Goal: Task Accomplishment & Management: Manage account settings

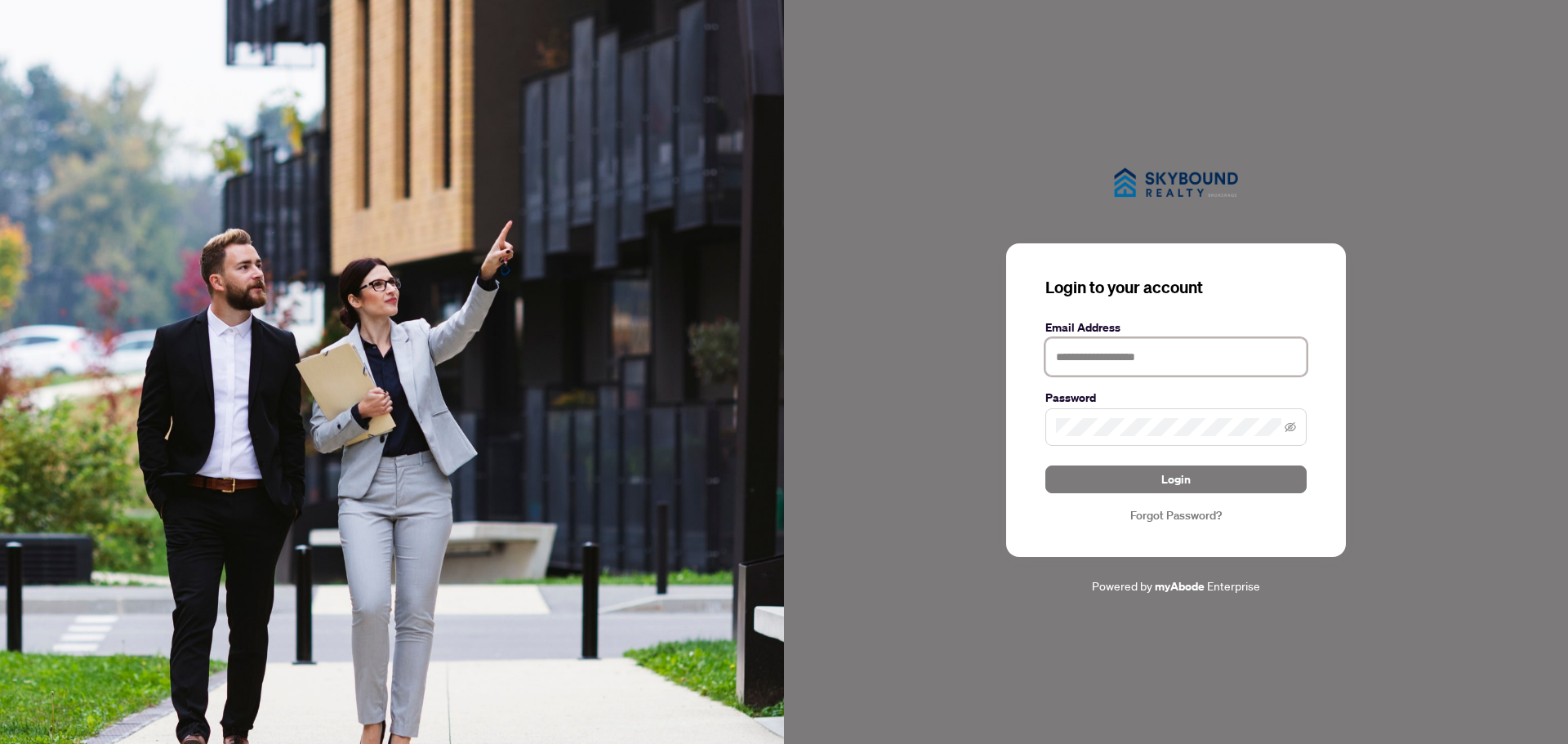
click at [1150, 356] on input "text" at bounding box center [1176, 357] width 262 height 37
type input "**********"
click at [1180, 480] on span "Login" at bounding box center [1175, 480] width 30 height 26
click at [1181, 469] on span "Login" at bounding box center [1175, 480] width 30 height 26
click at [1172, 477] on span "Login" at bounding box center [1175, 480] width 30 height 26
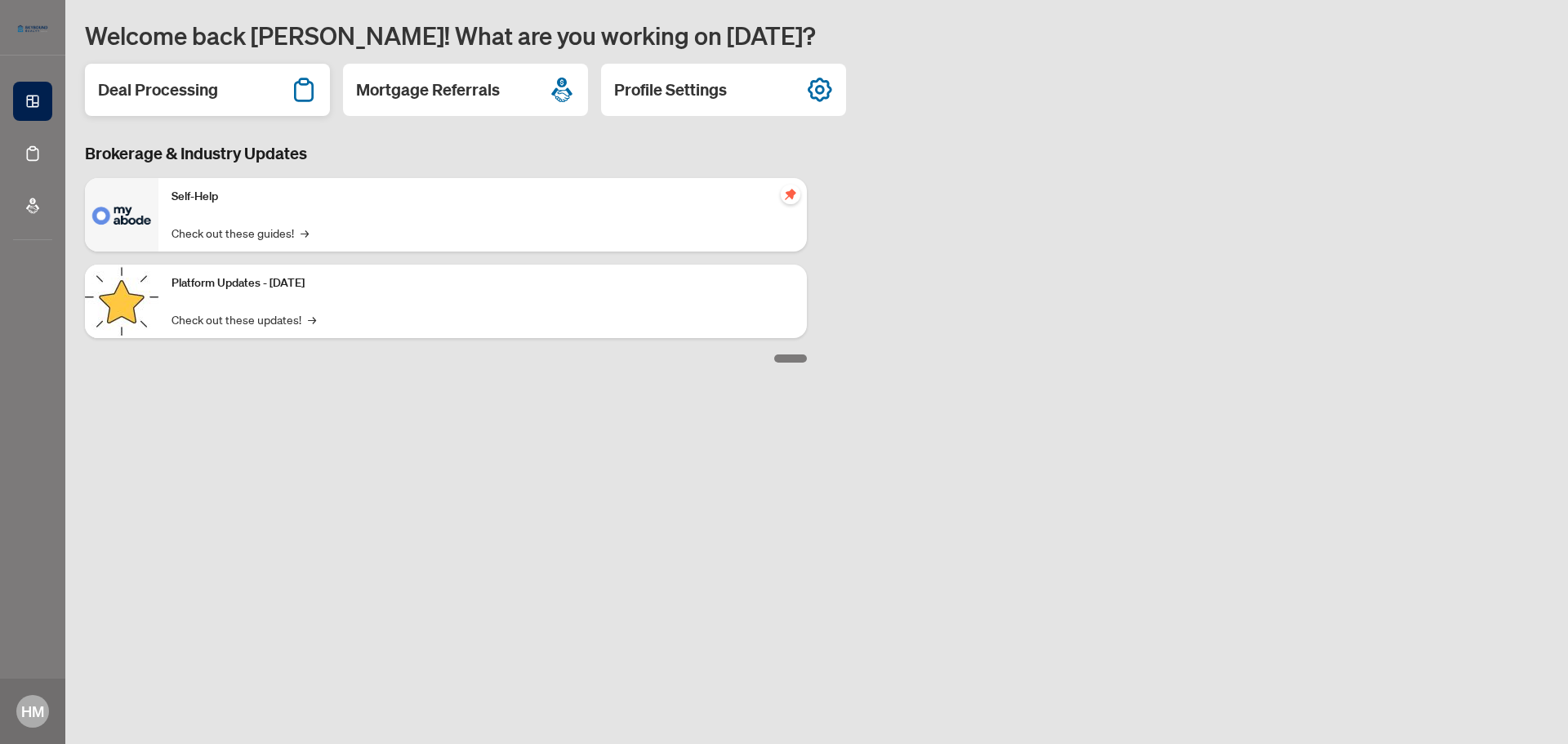
click at [173, 94] on h2 "Deal Processing" at bounding box center [157, 89] width 120 height 23
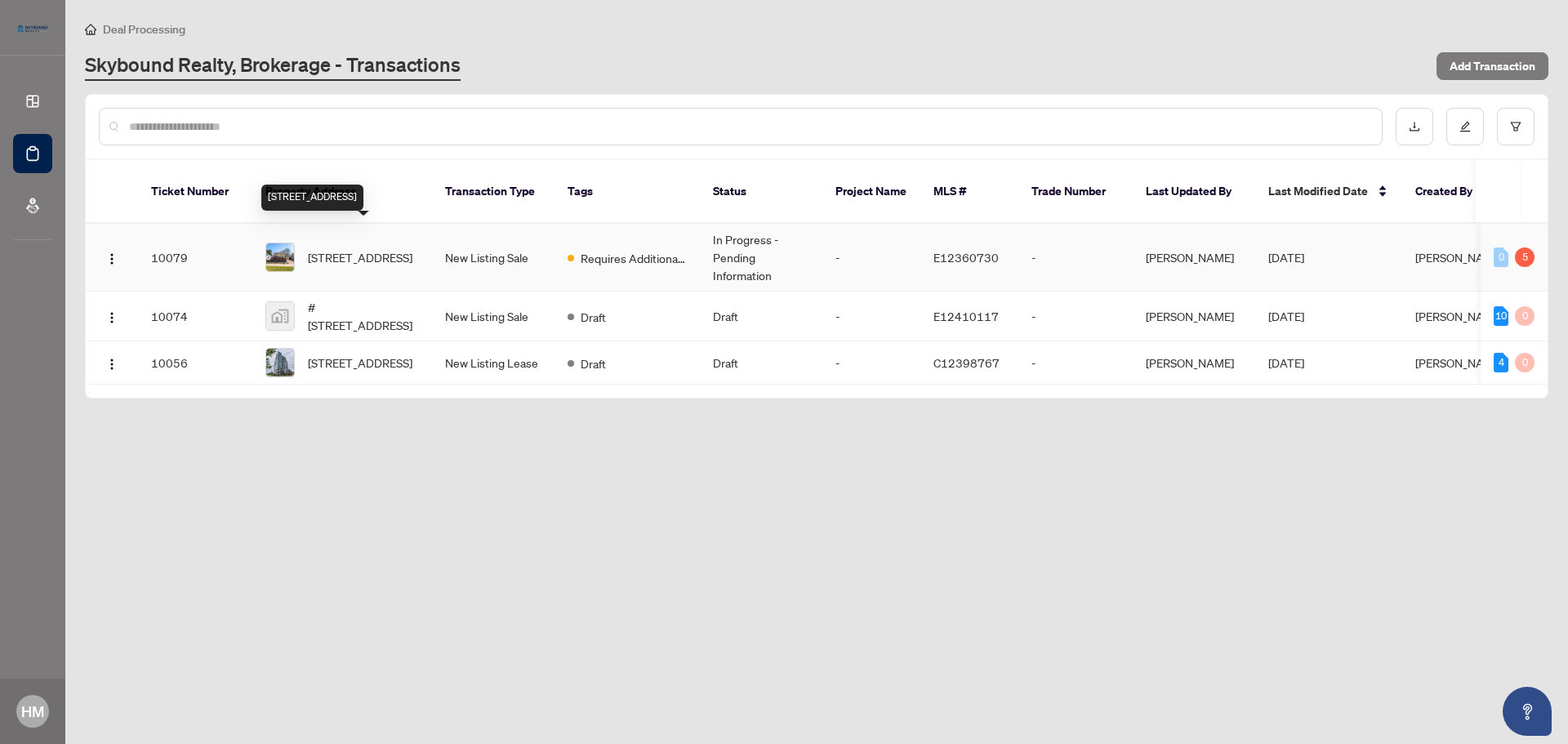
click at [333, 248] on span "[STREET_ADDRESS]" at bounding box center [359, 257] width 105 height 18
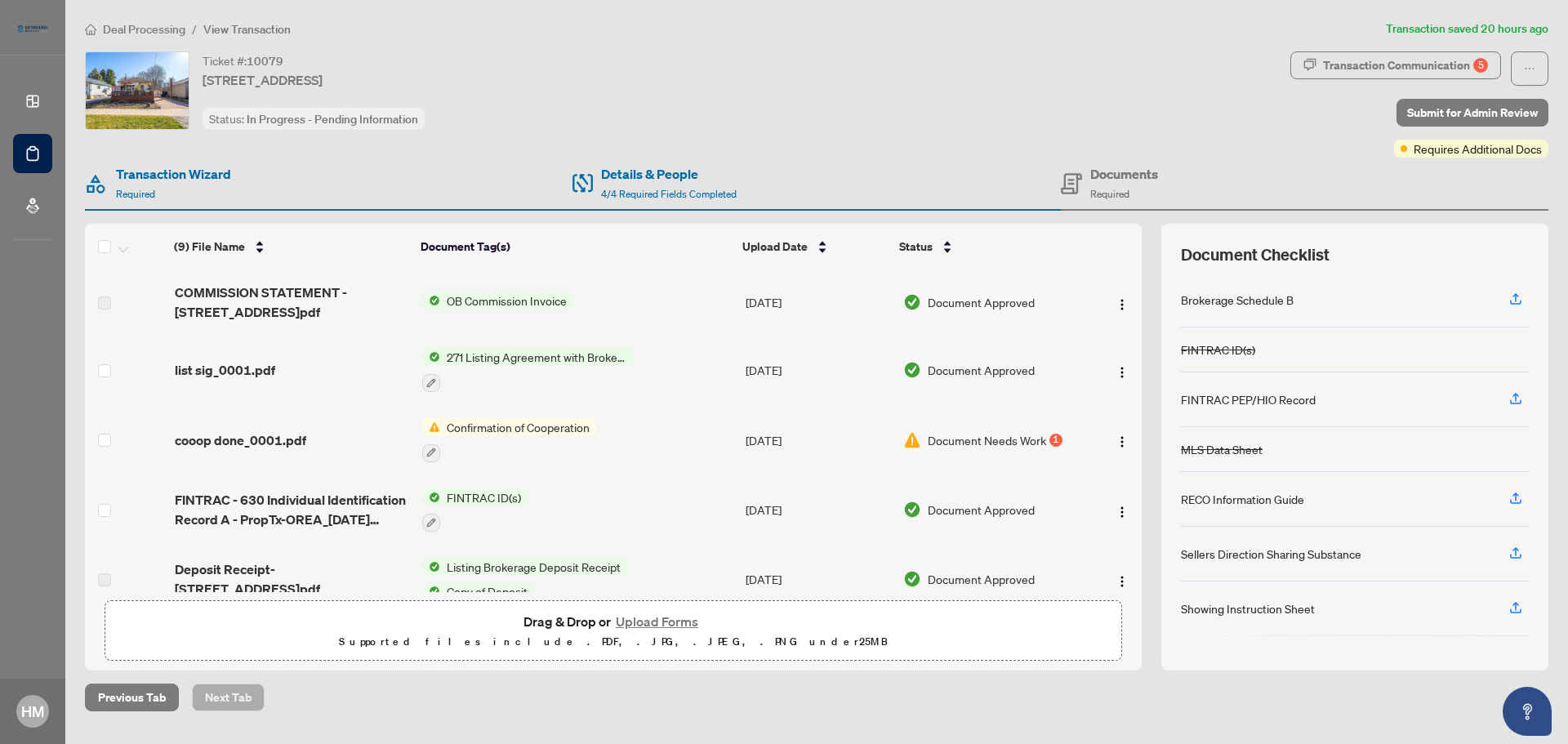
click at [639, 617] on button "Upload Forms" at bounding box center [657, 622] width 93 height 21
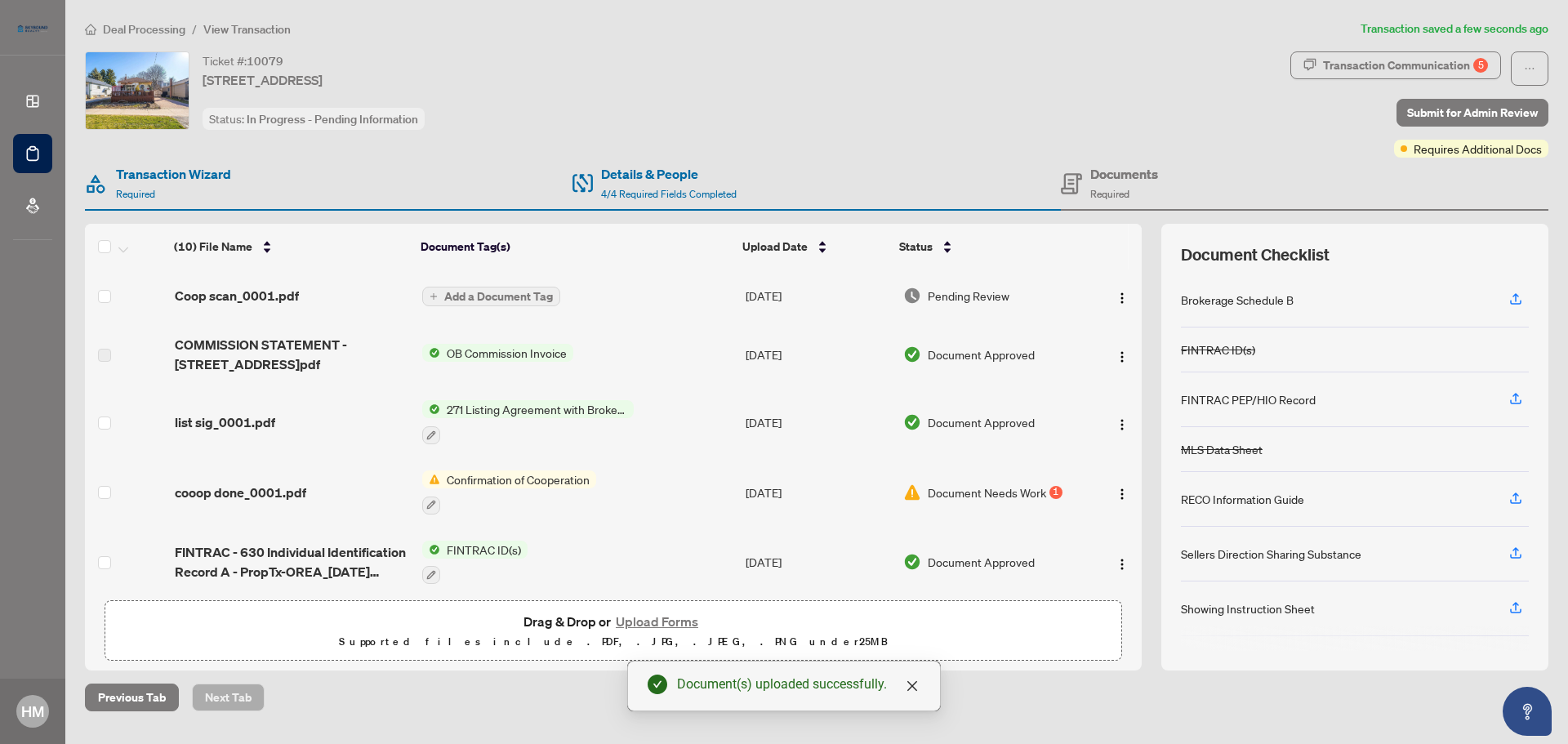
click at [528, 294] on span "Add a Document Tag" at bounding box center [499, 296] width 109 height 11
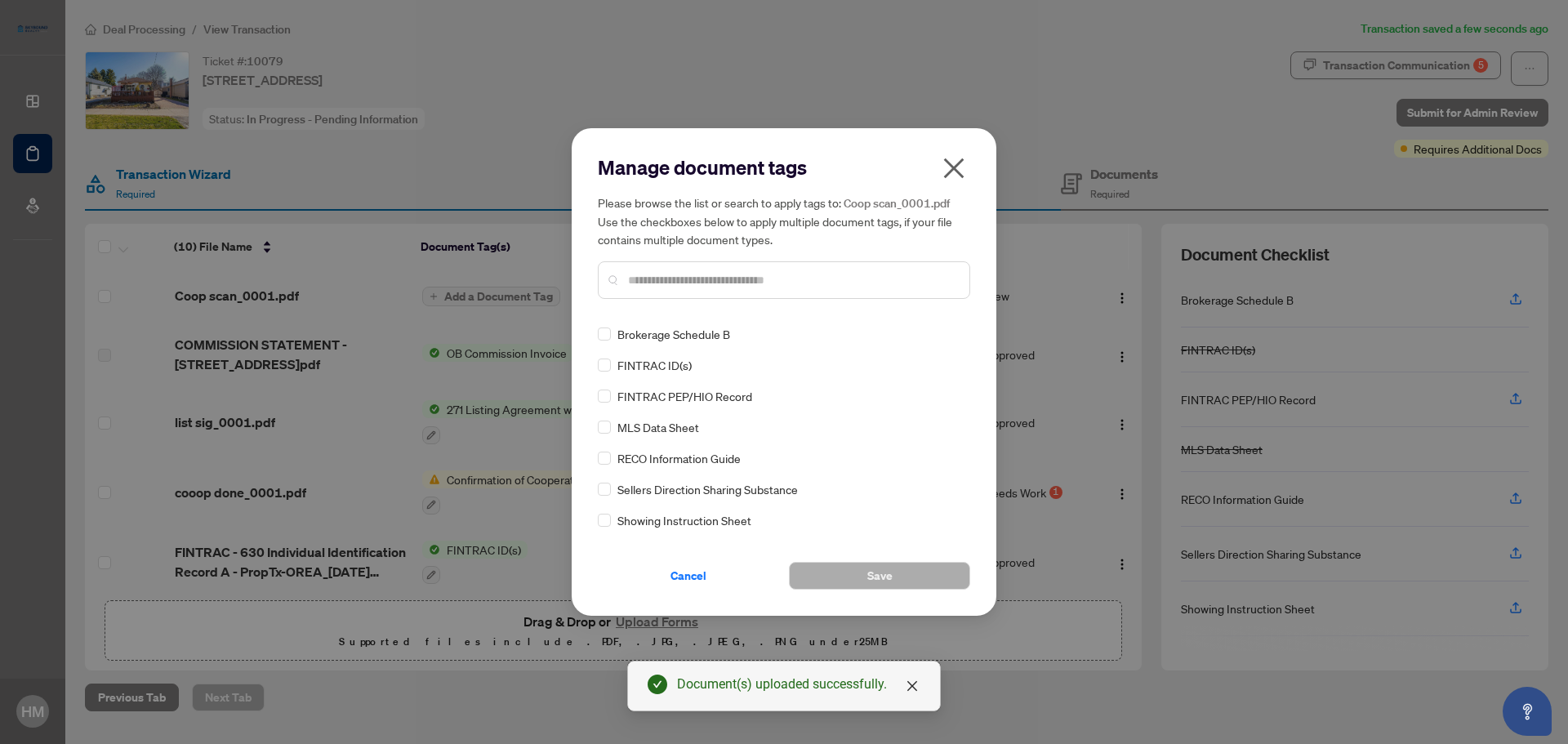
click at [707, 275] on input "text" at bounding box center [792, 280] width 328 height 18
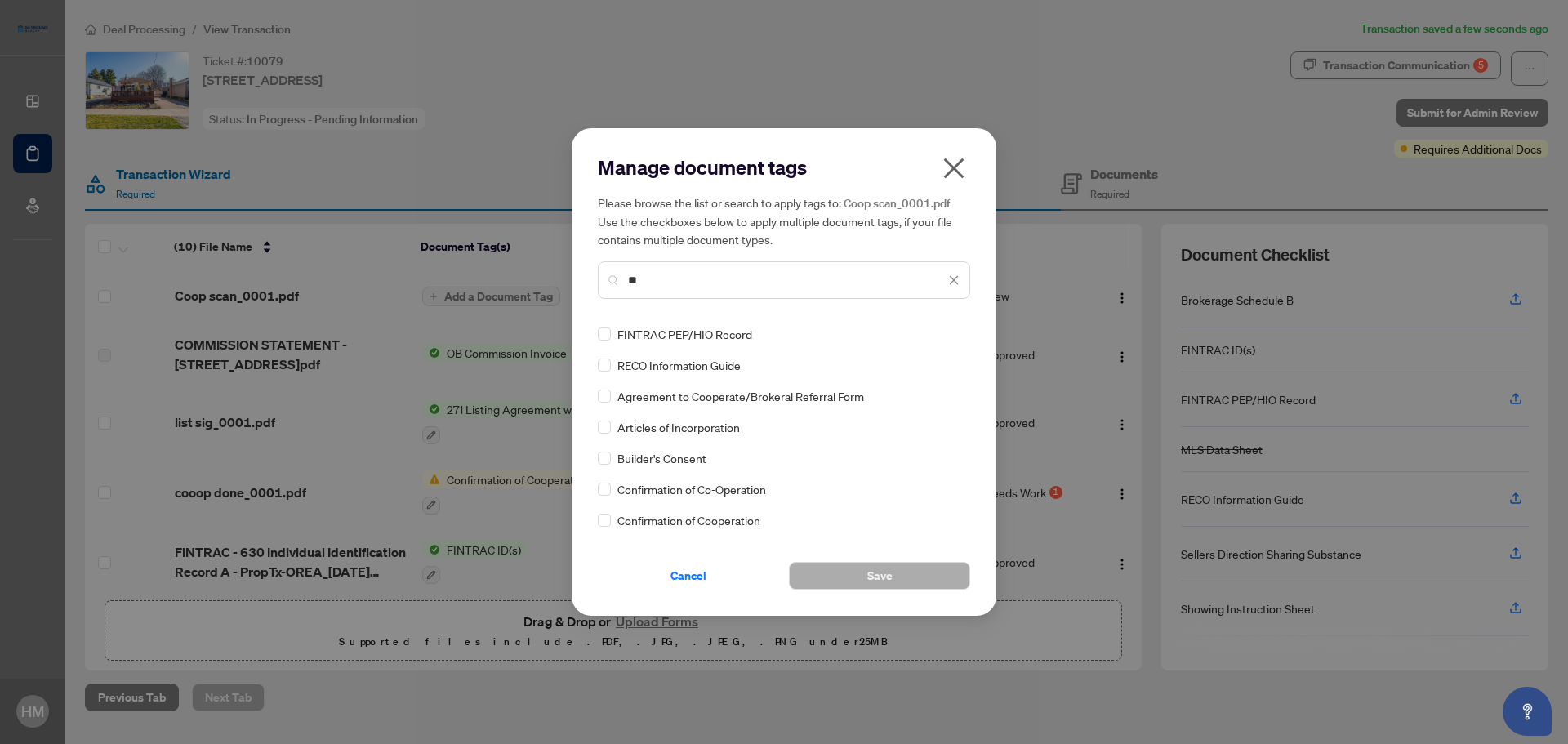
type input "**"
click at [886, 581] on span "Save" at bounding box center [880, 576] width 25 height 26
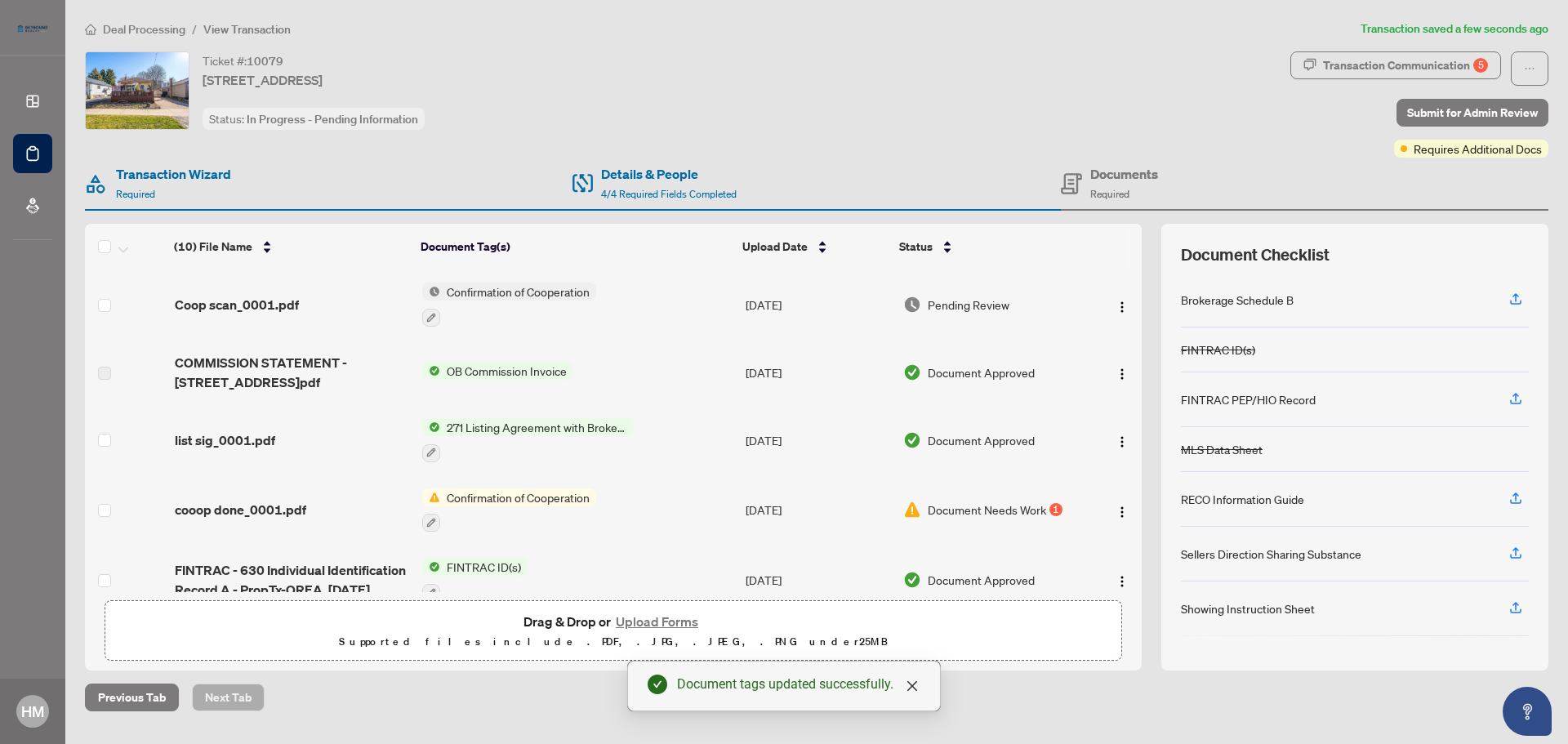
click at [558, 374] on span "OB Commission Invoice" at bounding box center [507, 371] width 133 height 18
click at [552, 434] on div "Document Tags OB Commission Invoice" at bounding box center [496, 412] width 199 height 62
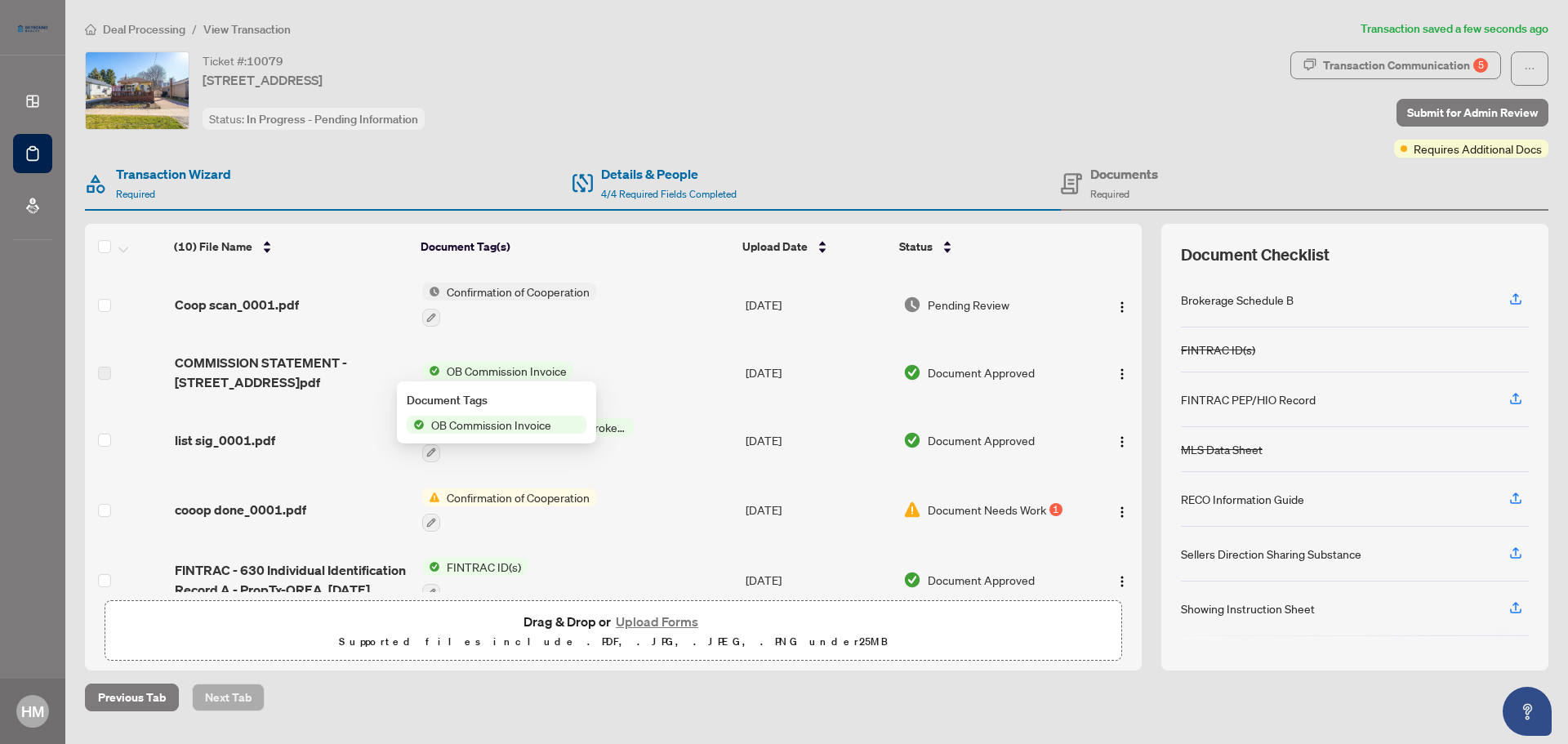
click at [537, 428] on span "OB Commission Invoice" at bounding box center [491, 424] width 133 height 18
click at [1117, 297] on span "button" at bounding box center [1122, 304] width 13 height 18
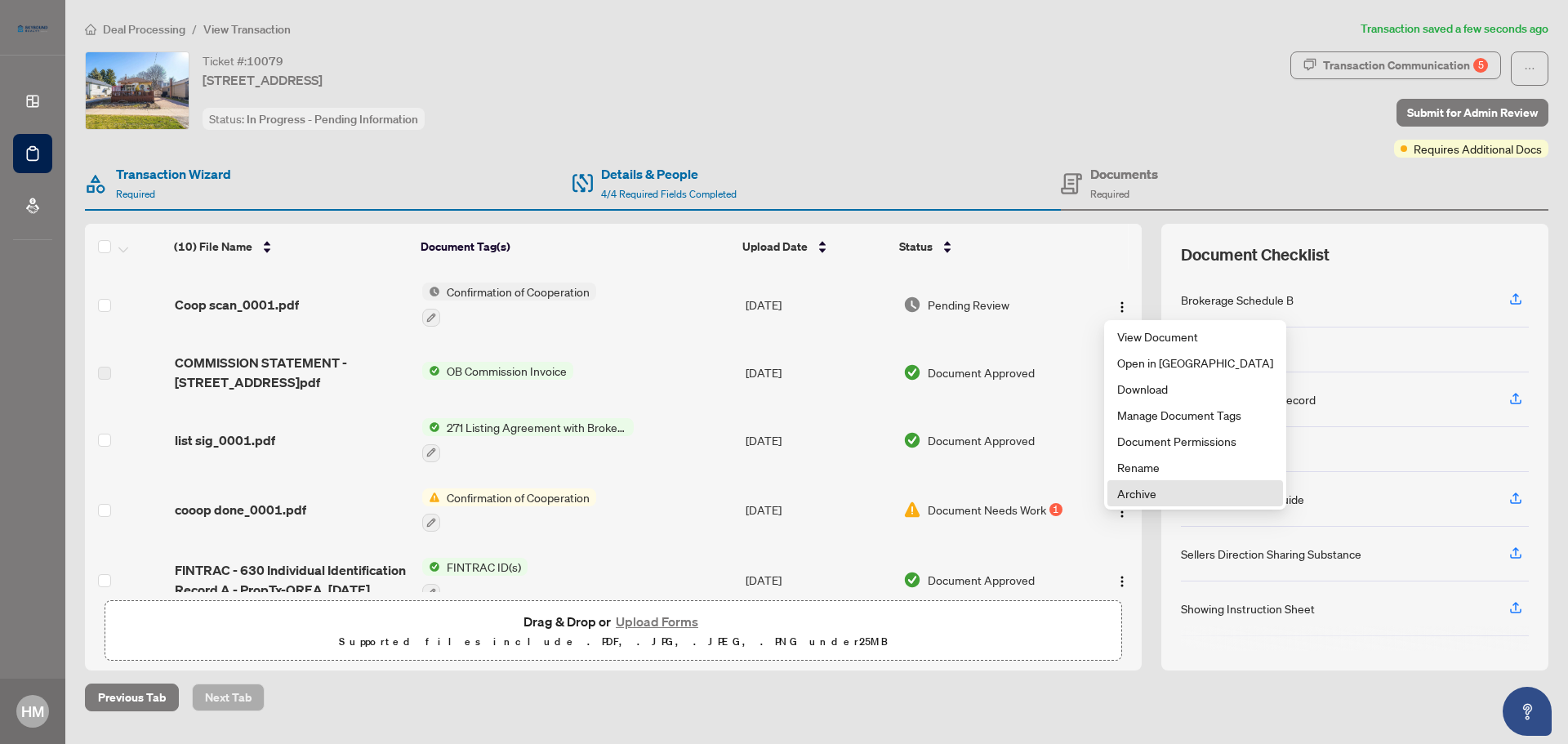
click at [1144, 492] on span "Archive" at bounding box center [1196, 493] width 156 height 18
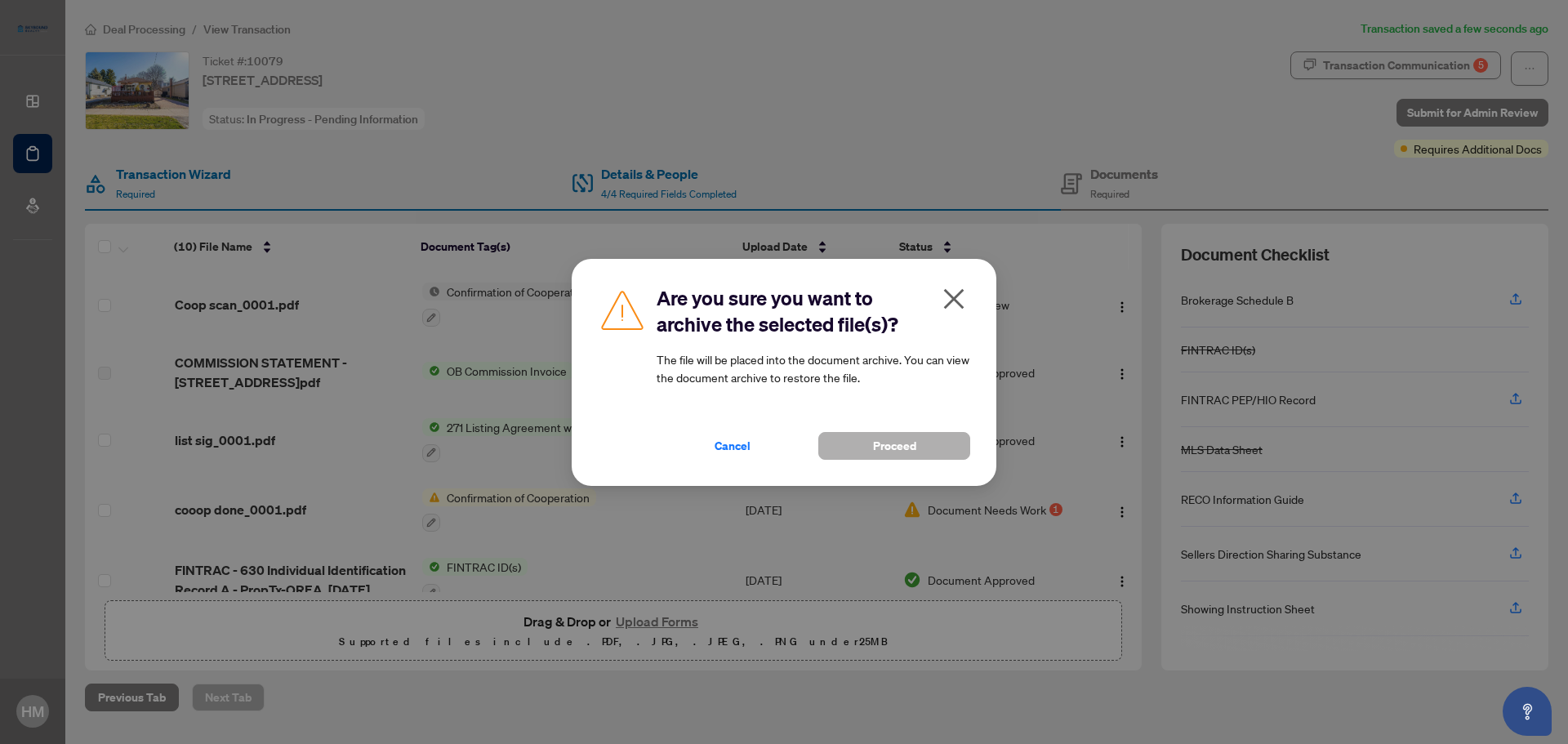
click at [854, 441] on button "Proceed" at bounding box center [894, 446] width 152 height 28
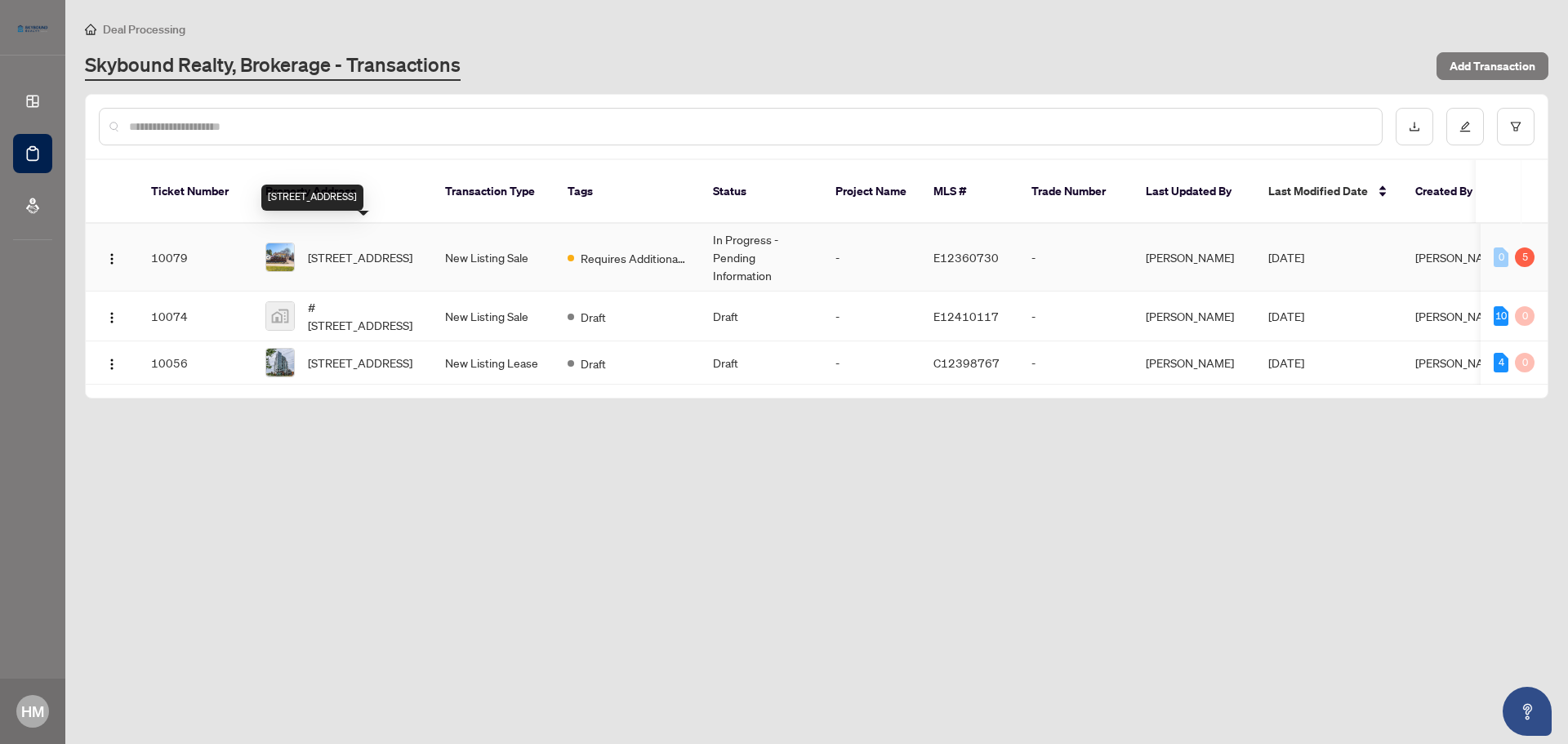
click at [354, 248] on span "[STREET_ADDRESS]" at bounding box center [359, 257] width 105 height 18
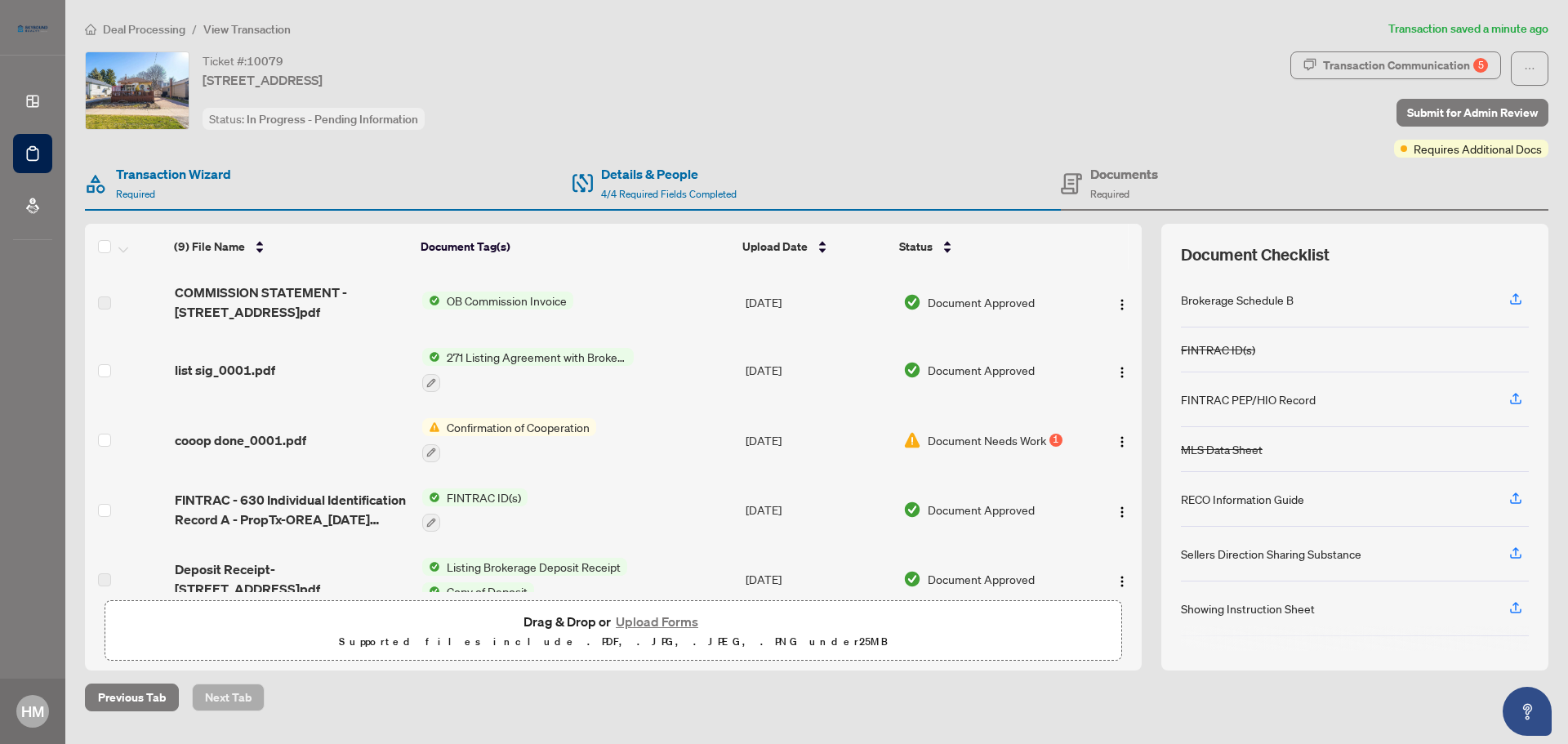
click at [638, 620] on button "Upload Forms" at bounding box center [657, 622] width 93 height 21
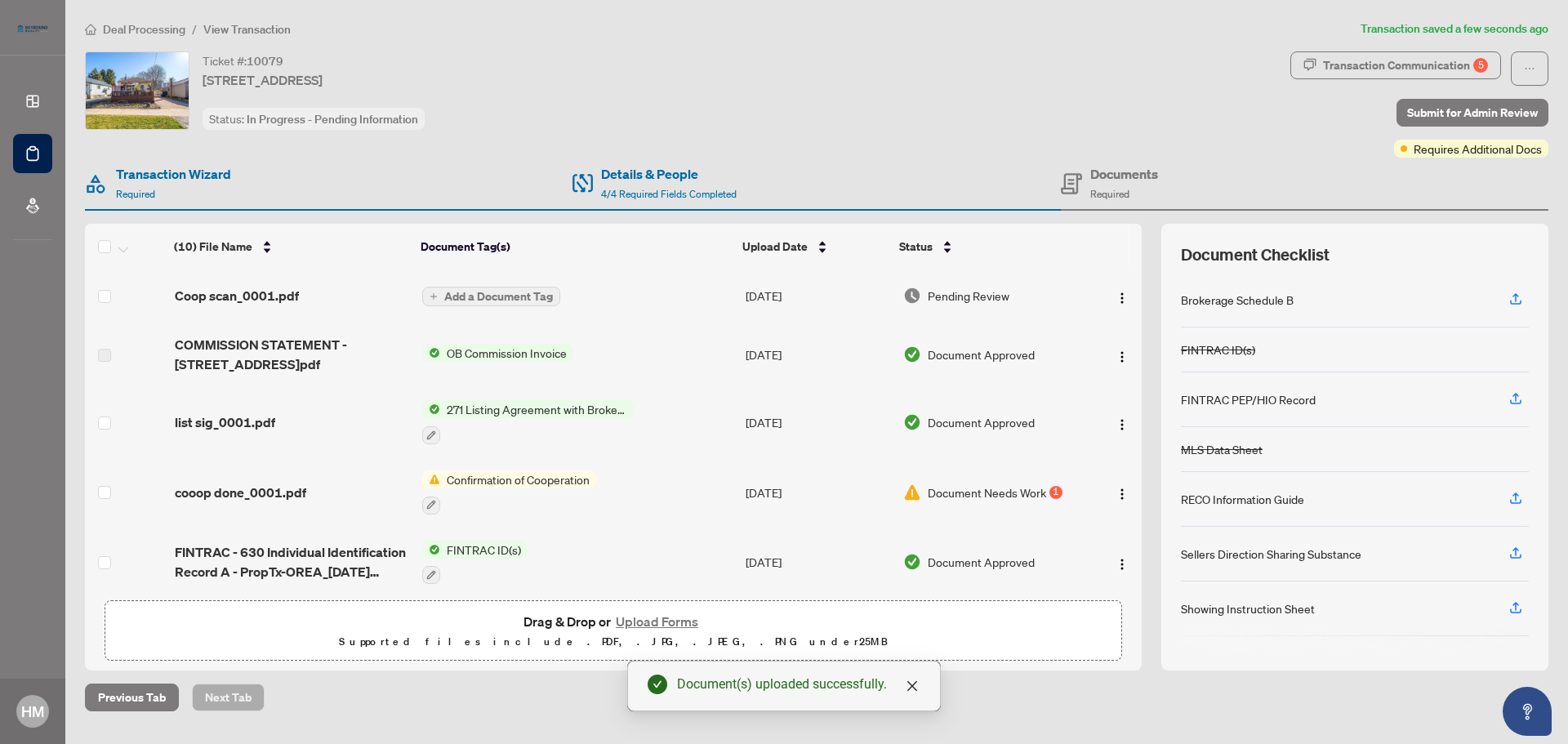
click at [517, 291] on span "Add a Document Tag" at bounding box center [499, 296] width 109 height 11
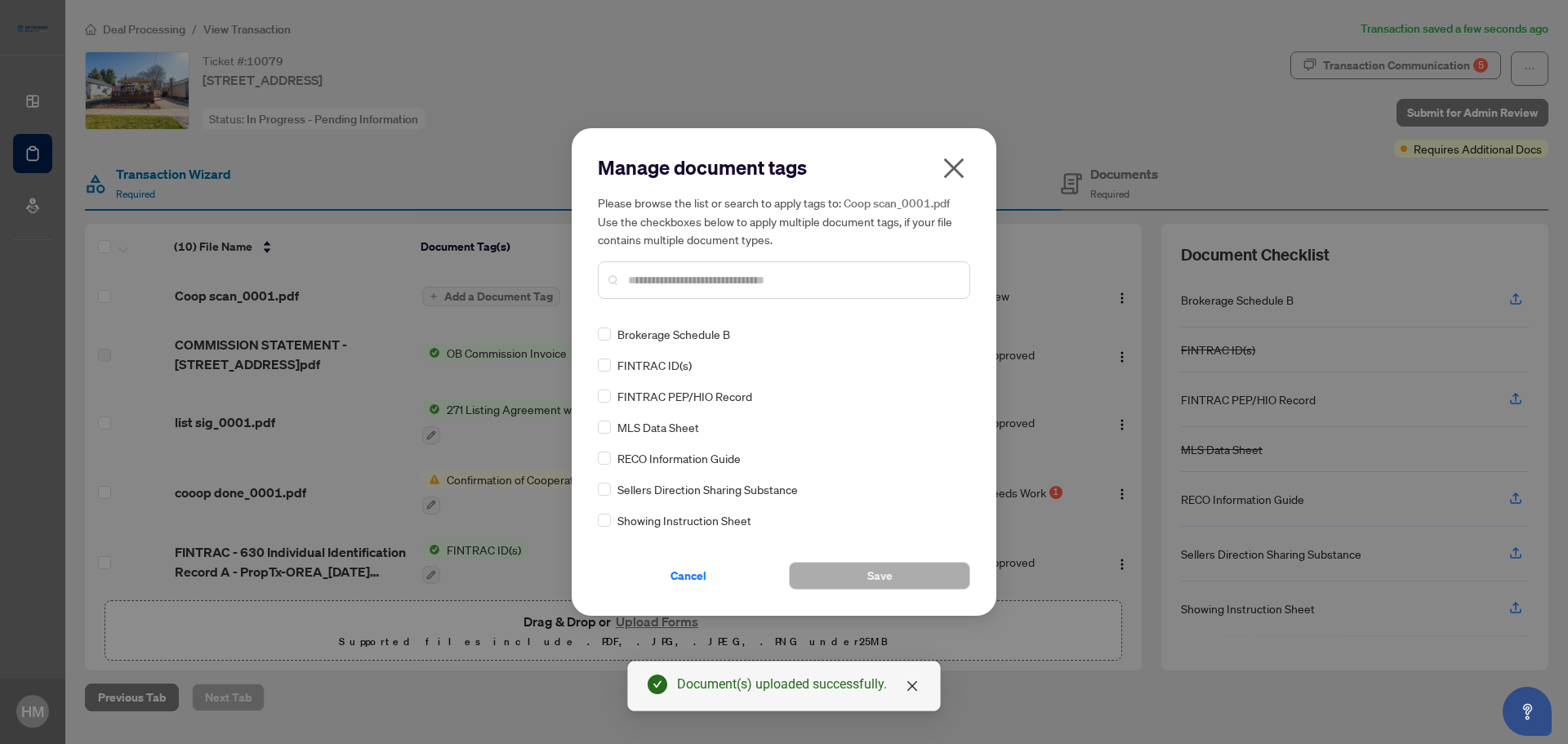
click at [659, 285] on input "text" at bounding box center [792, 280] width 328 height 18
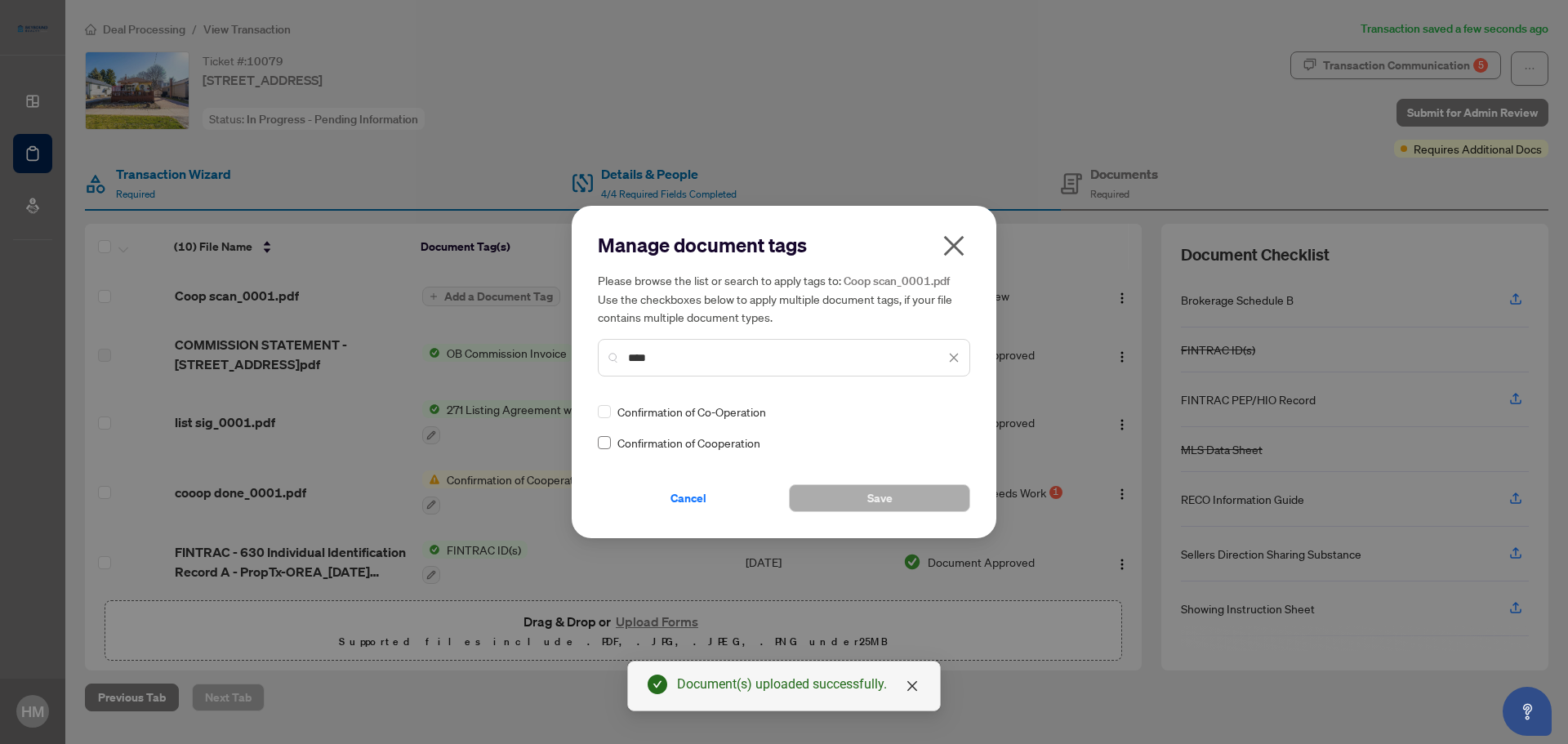
type input "****"
click at [866, 496] on button "Save" at bounding box center [879, 498] width 181 height 28
